Goal: Check status

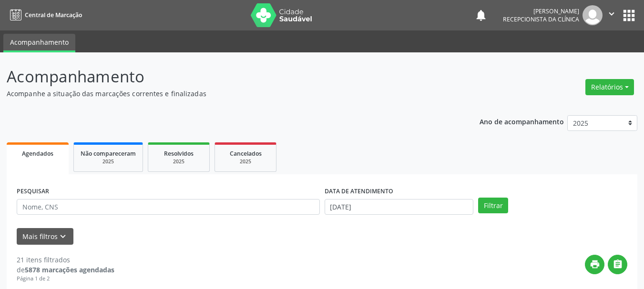
scroll to position [223, 0]
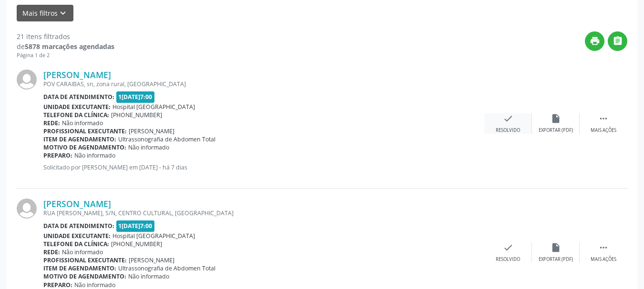
click at [507, 118] on icon "check" at bounding box center [508, 118] width 10 height 10
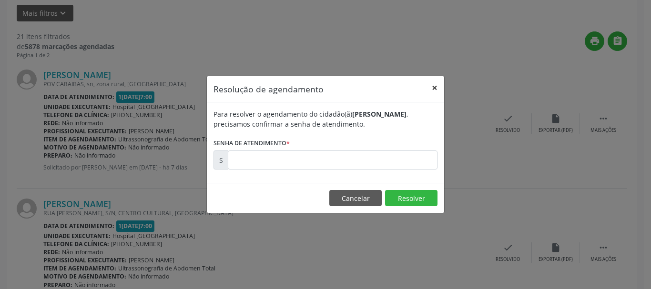
click at [433, 87] on button "×" at bounding box center [434, 87] width 19 height 23
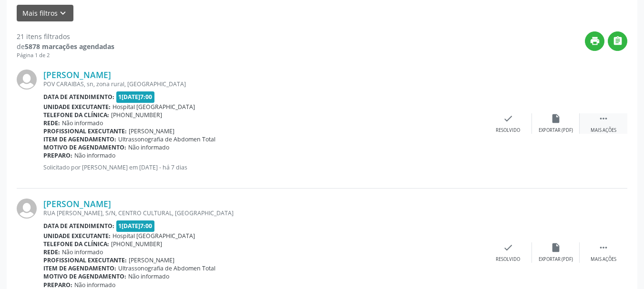
click at [608, 119] on icon "" at bounding box center [603, 118] width 10 height 10
click at [550, 119] on icon "alarm_off" at bounding box center [555, 118] width 10 height 10
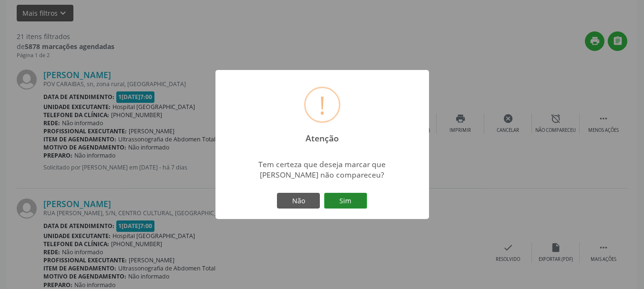
click at [350, 203] on button "Sim" at bounding box center [345, 201] width 43 height 16
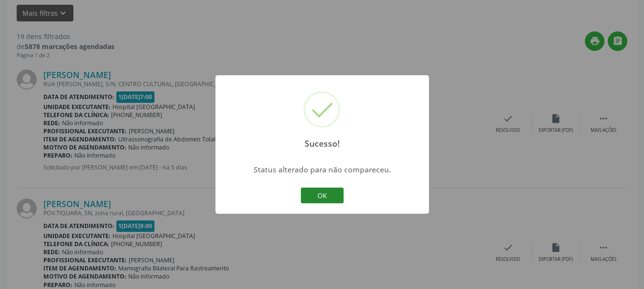
click at [307, 194] on button "OK" at bounding box center [322, 196] width 43 height 16
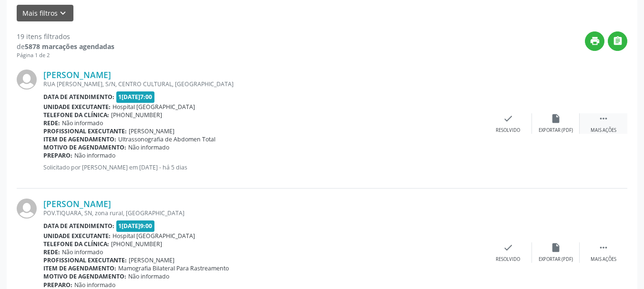
click at [605, 116] on icon "" at bounding box center [603, 118] width 10 height 10
click at [558, 119] on icon "alarm_off" at bounding box center [555, 118] width 10 height 10
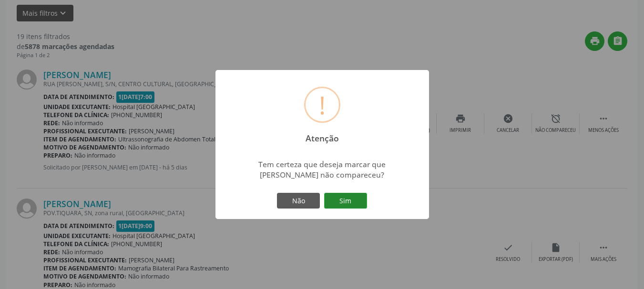
click at [340, 202] on button "Sim" at bounding box center [345, 201] width 43 height 16
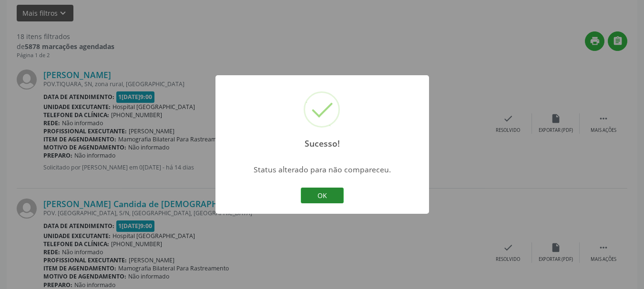
click at [316, 194] on button "OK" at bounding box center [322, 196] width 43 height 16
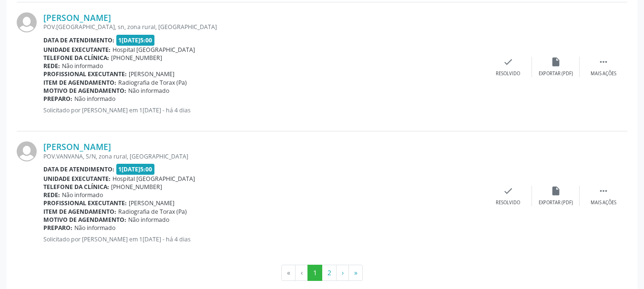
scroll to position [1983, 0]
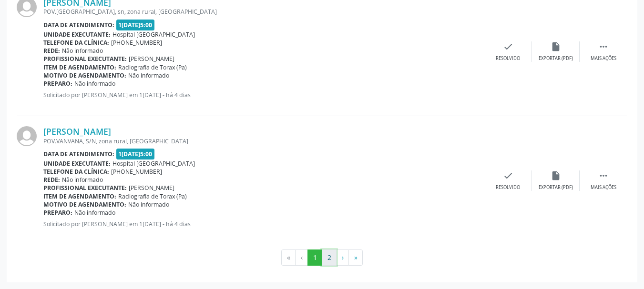
click at [328, 258] on button "2" at bounding box center [329, 258] width 15 height 16
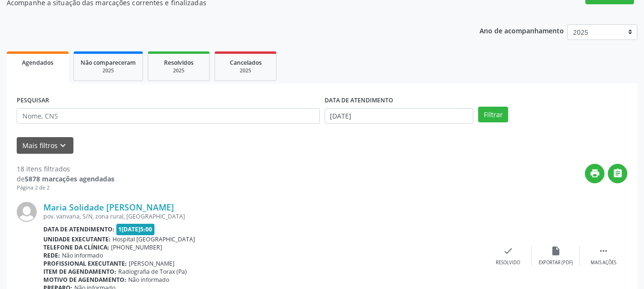
scroll to position [425, 0]
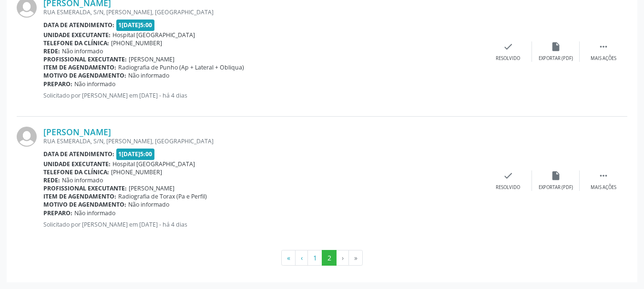
click at [344, 259] on li "›" at bounding box center [342, 258] width 12 height 16
click at [355, 259] on li "»" at bounding box center [356, 258] width 14 height 16
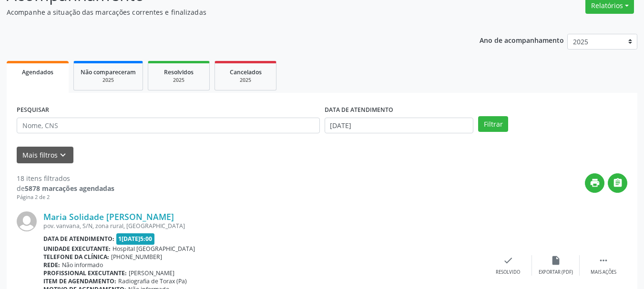
scroll to position [0, 0]
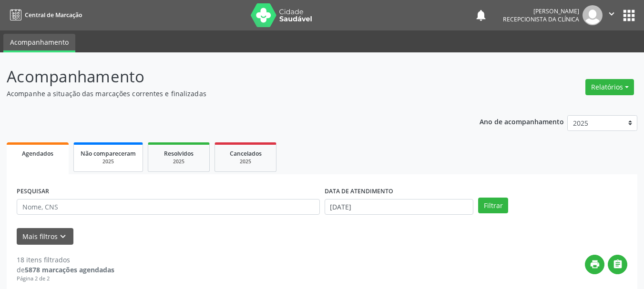
click at [111, 153] on span "Não compareceram" at bounding box center [108, 154] width 55 height 8
